Goal: Transaction & Acquisition: Obtain resource

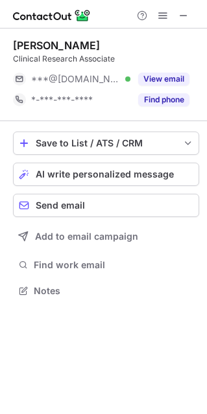
scroll to position [6, 6]
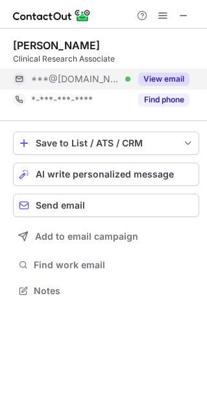
click at [174, 75] on button "View email" at bounding box center [163, 79] width 51 height 13
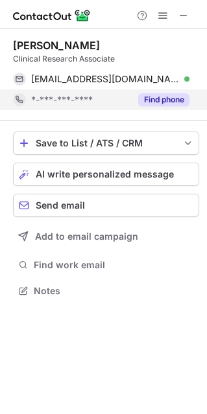
click at [165, 101] on button "Find phone" at bounding box center [163, 99] width 51 height 13
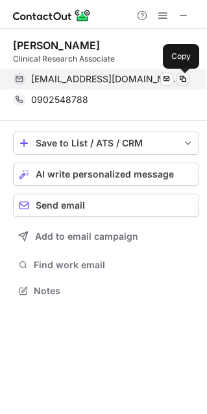
click at [185, 77] on span at bounding box center [183, 79] width 10 height 10
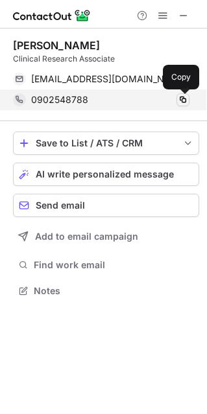
click at [183, 104] on span at bounding box center [183, 100] width 10 height 10
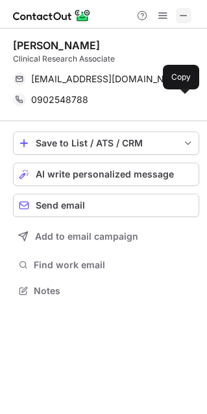
click at [181, 16] on span at bounding box center [183, 15] width 10 height 10
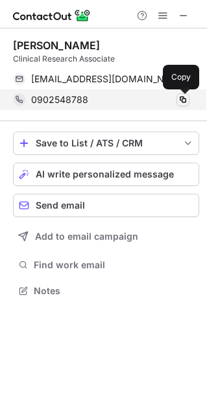
click at [183, 101] on span at bounding box center [183, 100] width 10 height 10
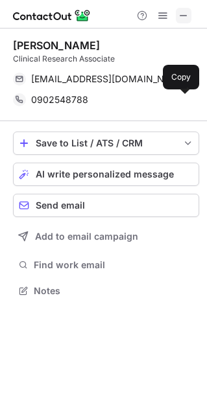
click at [182, 13] on span at bounding box center [183, 15] width 10 height 10
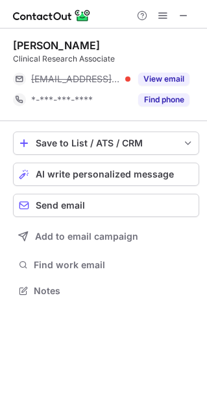
scroll to position [281, 207]
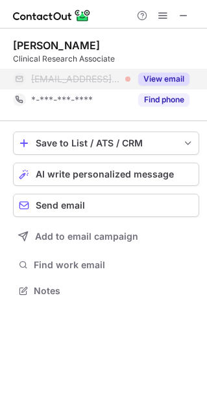
click at [161, 81] on button "View email" at bounding box center [163, 79] width 51 height 13
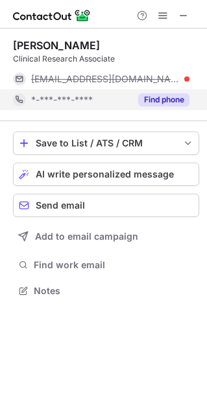
click at [164, 102] on button "Find phone" at bounding box center [163, 99] width 51 height 13
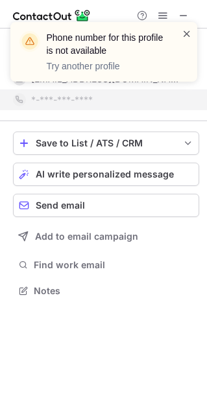
click at [183, 37] on span at bounding box center [187, 33] width 10 height 13
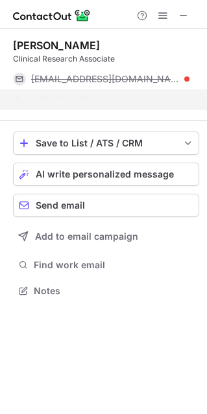
click at [185, 15] on div "Phone number for this profile is not available Try another profile" at bounding box center [104, 57] width 208 height 96
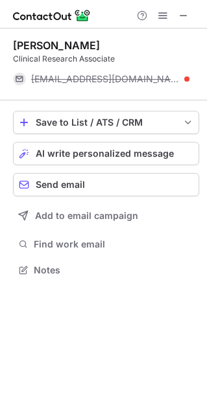
scroll to position [261, 207]
click at [183, 14] on span at bounding box center [183, 15] width 10 height 10
click at [118, 115] on button "Save to List / ATS / CRM" at bounding box center [106, 122] width 186 height 23
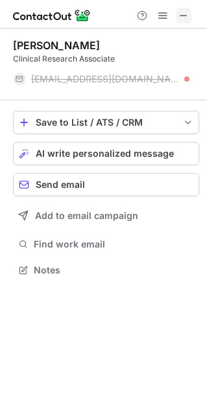
click at [184, 16] on span at bounding box center [183, 15] width 10 height 10
